Goal: Task Accomplishment & Management: Manage account settings

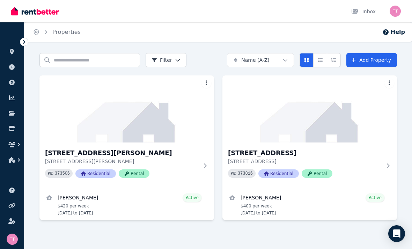
click at [76, 155] on h3 "[STREET_ADDRESS][PERSON_NAME]" at bounding box center [122, 153] width 154 height 10
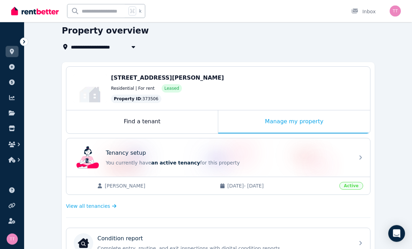
scroll to position [28, 0]
click at [354, 185] on span "Active" at bounding box center [351, 186] width 24 height 8
click at [349, 186] on span "Active" at bounding box center [351, 186] width 24 height 8
click at [349, 185] on span "Active" at bounding box center [351, 186] width 24 height 8
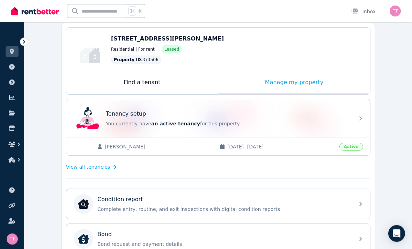
scroll to position [68, 0]
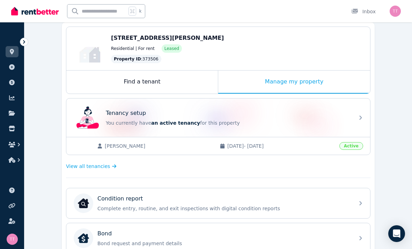
click at [353, 143] on span "Active" at bounding box center [351, 146] width 24 height 8
click at [361, 115] on icon at bounding box center [361, 118] width 8 height 8
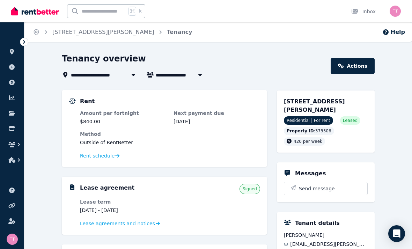
click at [94, 158] on span "Rent schedule" at bounding box center [97, 155] width 35 height 7
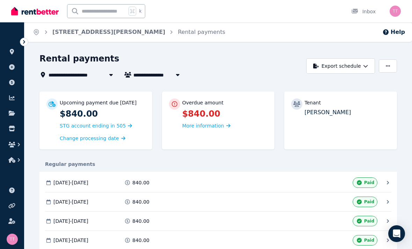
click at [354, 63] on button "Export schedule" at bounding box center [340, 65] width 69 height 15
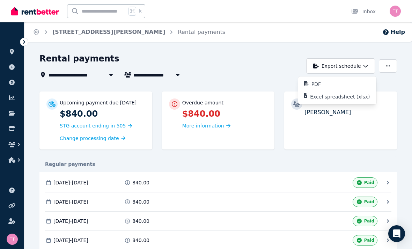
click at [315, 85] on p "PDF" at bounding box center [319, 84] width 15 height 7
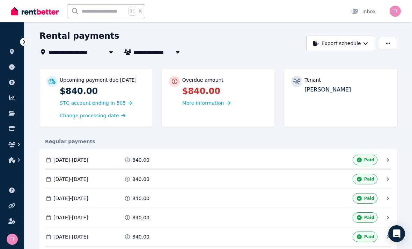
scroll to position [23, 0]
click at [24, 44] on icon at bounding box center [24, 41] width 7 height 7
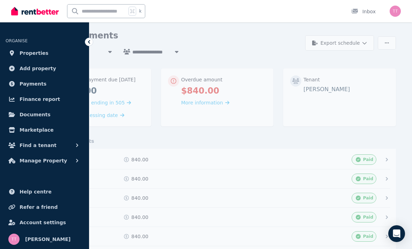
click at [35, 161] on span "Manage Property" at bounding box center [43, 160] width 47 height 8
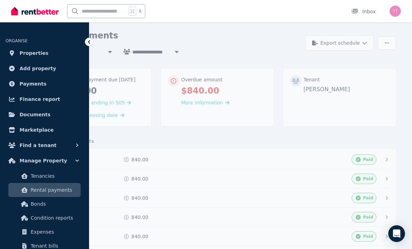
click at [36, 178] on span "Tenancies" at bounding box center [54, 176] width 47 height 8
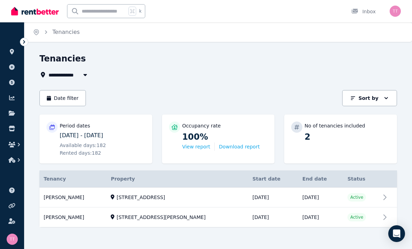
click at [12, 155] on button "button" at bounding box center [12, 160] width 13 height 13
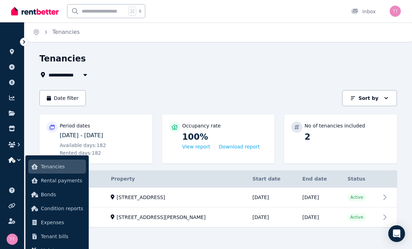
click at [21, 39] on icon at bounding box center [24, 41] width 7 height 7
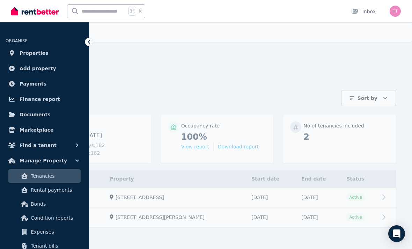
click at [22, 57] on span "Properties" at bounding box center [34, 53] width 29 height 8
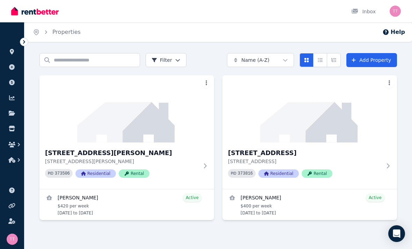
click at [346, 169] on div "PID 373816 Residential Rental" at bounding box center [305, 173] width 154 height 9
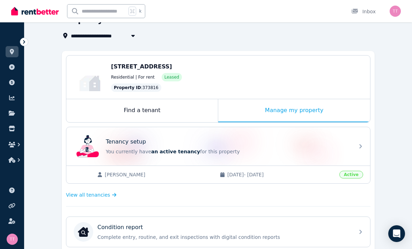
click at [86, 191] on span "View all tenancies" at bounding box center [88, 194] width 44 height 7
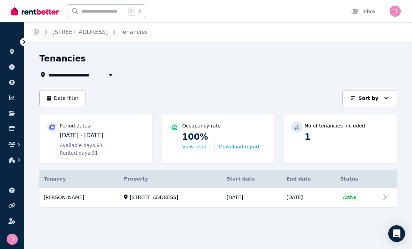
click at [350, 200] on link "View property details" at bounding box center [218, 198] width 358 height 20
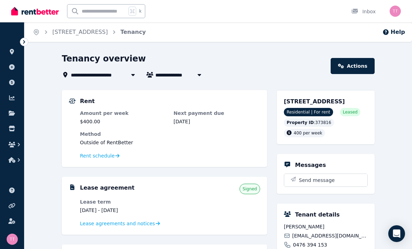
click at [93, 157] on span "Rent schedule" at bounding box center [97, 155] width 35 height 7
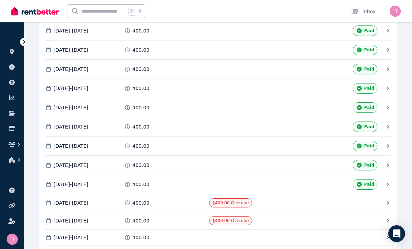
scroll to position [629, 0]
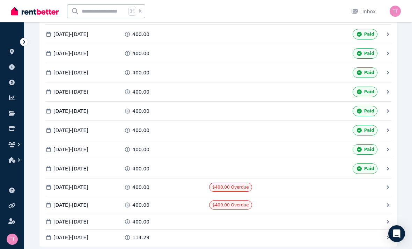
click at [25, 43] on icon at bounding box center [24, 41] width 7 height 7
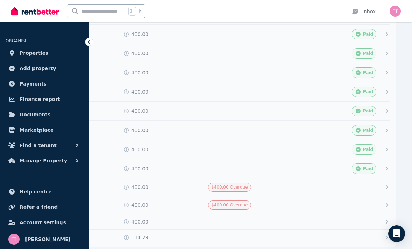
click at [86, 39] on icon at bounding box center [89, 41] width 7 height 7
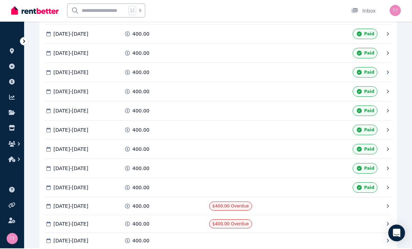
scroll to position [610, 0]
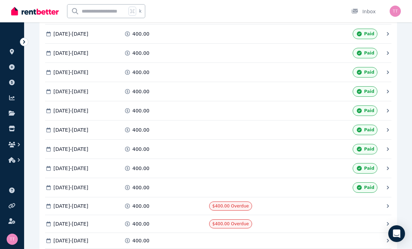
click at [383, 185] on div "[DATE] - [DATE] 400.00 Paid" at bounding box center [214, 187] width 339 height 10
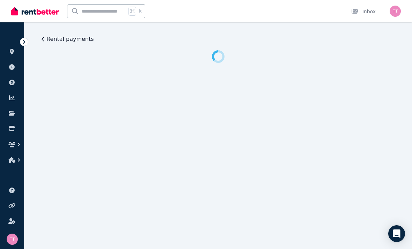
scroll to position [0, 0]
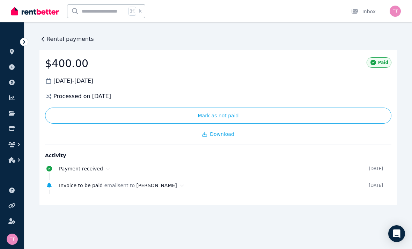
click at [24, 42] on icon at bounding box center [24, 41] width 2 height 3
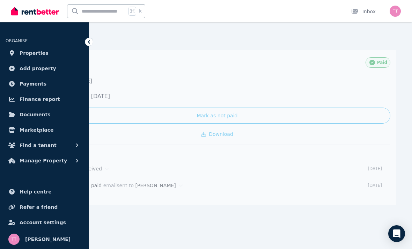
click at [88, 46] on div at bounding box center [89, 42] width 8 height 8
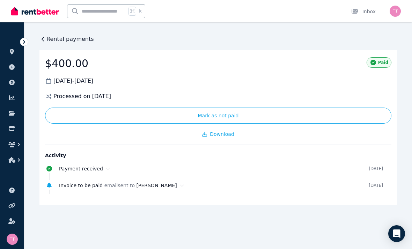
click at [46, 40] on icon at bounding box center [42, 39] width 7 height 7
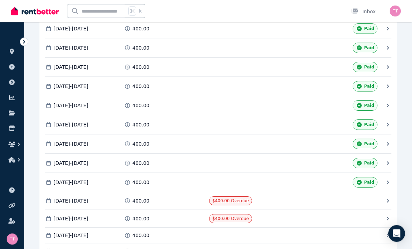
scroll to position [629, 0]
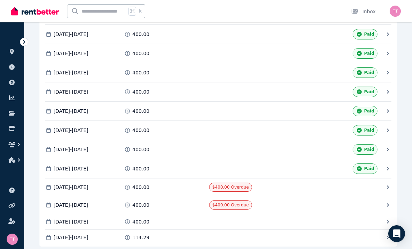
click at [284, 147] on span at bounding box center [250, 149] width 83 height 10
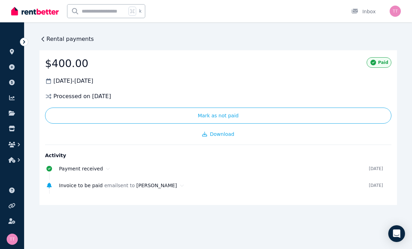
click at [55, 42] on span "Rental payments" at bounding box center [69, 39] width 47 height 8
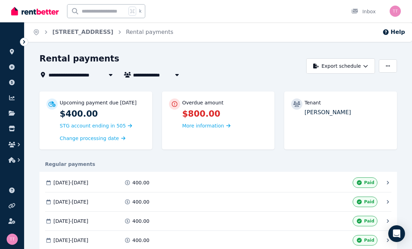
click at [57, 30] on link "[STREET_ADDRESS]" at bounding box center [82, 32] width 61 height 7
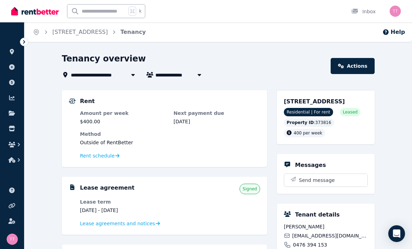
click at [93, 154] on span "Rent schedule" at bounding box center [97, 155] width 35 height 7
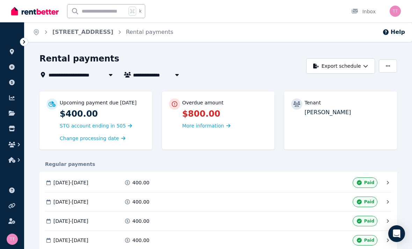
click at [386, 183] on icon at bounding box center [388, 182] width 7 height 7
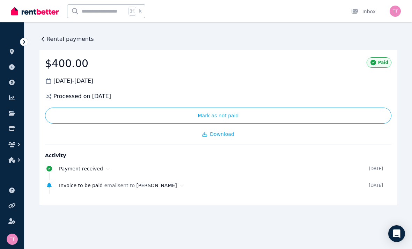
click at [43, 38] on icon at bounding box center [43, 39] width 2 height 4
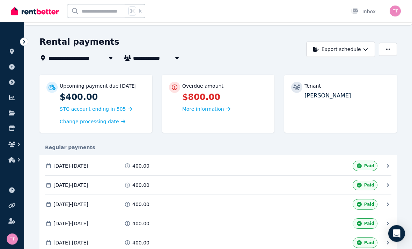
scroll to position [34, 0]
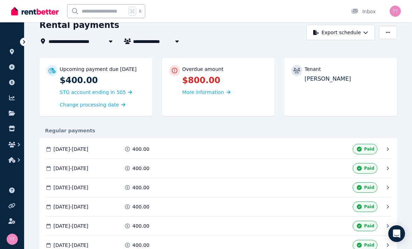
click at [384, 169] on div "[DATE] - [DATE] 400.00 Paid" at bounding box center [214, 168] width 339 height 10
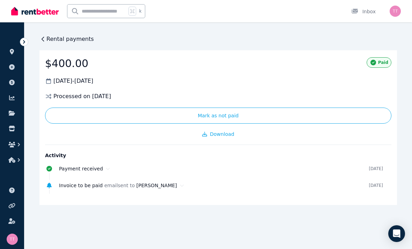
click at [23, 39] on icon at bounding box center [24, 41] width 7 height 7
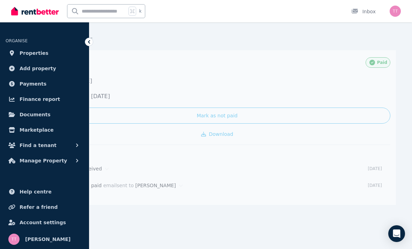
click at [88, 39] on icon at bounding box center [89, 41] width 7 height 7
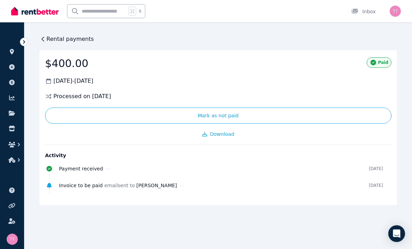
click at [49, 38] on span "Rental payments" at bounding box center [69, 39] width 47 height 8
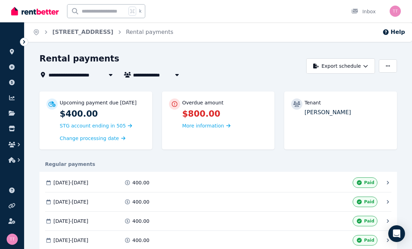
click at [364, 63] on button "Export schedule" at bounding box center [340, 65] width 69 height 15
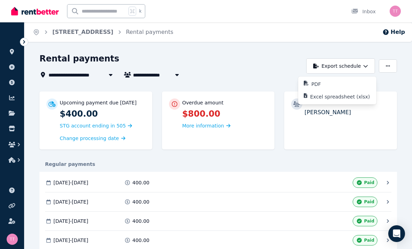
click at [320, 82] on p "PDF" at bounding box center [319, 84] width 15 height 7
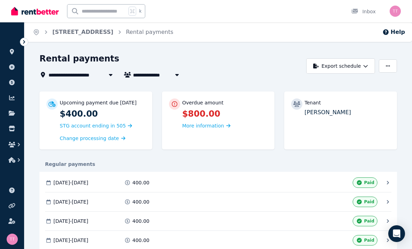
click at [368, 10] on div "Inbox" at bounding box center [363, 11] width 24 height 7
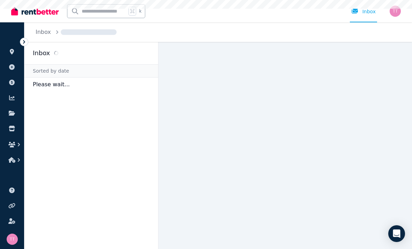
click at [397, 10] on img "button" at bounding box center [395, 11] width 11 height 11
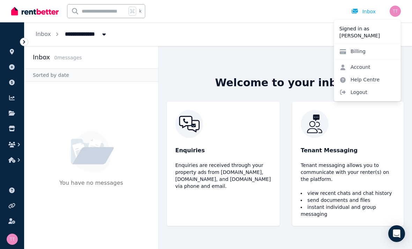
click at [356, 92] on span "Logout" at bounding box center [367, 92] width 67 height 13
